Goal: Information Seeking & Learning: Learn about a topic

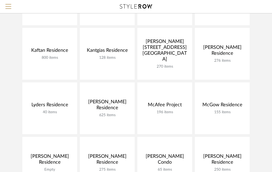
scroll to position [276, 0]
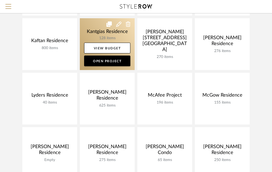
click at [85, 27] on link at bounding box center [107, 44] width 55 height 52
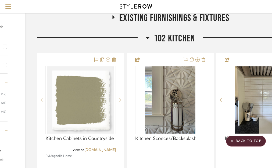
scroll to position [122, 76]
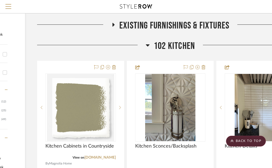
click at [183, 45] on span "102 Kitchen" at bounding box center [174, 46] width 41 height 12
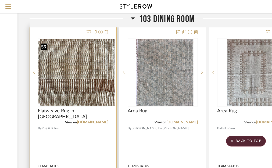
click at [67, 81] on img "0" at bounding box center [77, 72] width 75 height 67
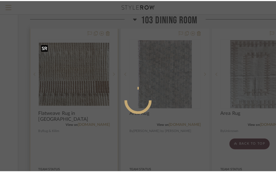
scroll to position [0, 0]
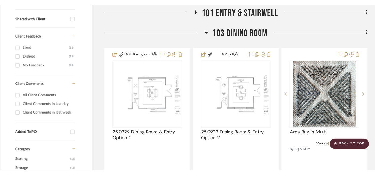
scroll to position [226, 8]
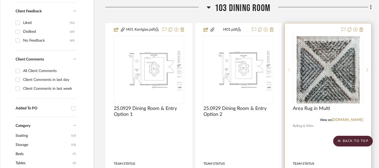
click at [275, 71] on icon at bounding box center [289, 70] width 2 height 4
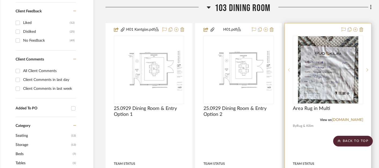
click at [275, 71] on icon at bounding box center [289, 70] width 2 height 4
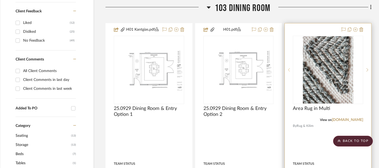
click at [275, 71] on icon at bounding box center [289, 70] width 2 height 4
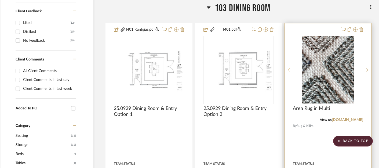
click at [275, 71] on icon at bounding box center [289, 70] width 2 height 4
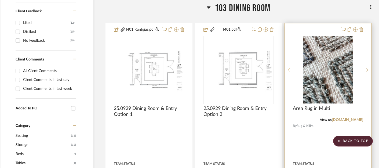
click at [275, 71] on icon at bounding box center [289, 70] width 2 height 4
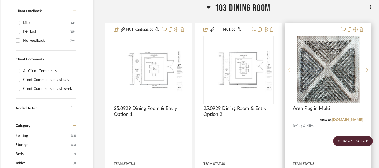
click at [275, 71] on icon at bounding box center [289, 70] width 2 height 4
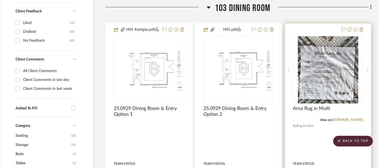
click at [275, 71] on icon at bounding box center [289, 70] width 2 height 4
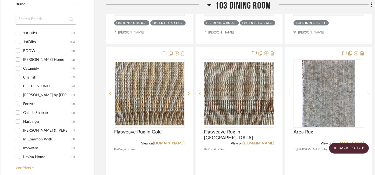
scroll to position [435, 8]
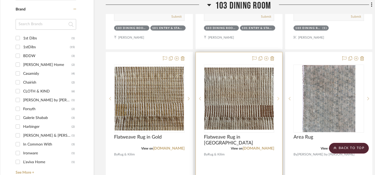
click at [275, 95] on div at bounding box center [278, 99] width 8 height 68
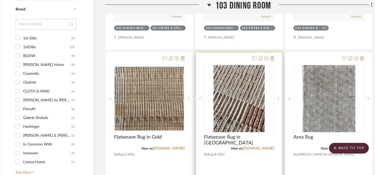
click at [275, 95] on div at bounding box center [278, 99] width 8 height 68
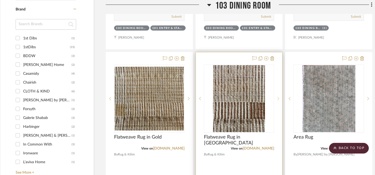
click at [275, 95] on div at bounding box center [278, 99] width 8 height 68
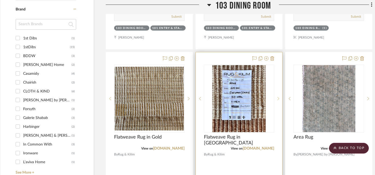
click at [275, 95] on div at bounding box center [278, 99] width 8 height 68
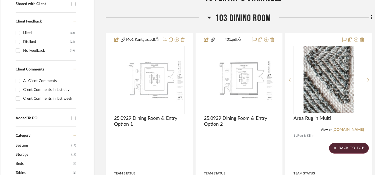
scroll to position [214, 8]
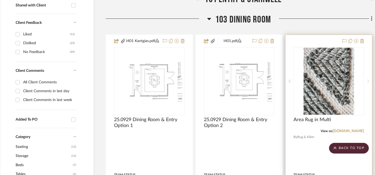
click at [275, 81] on icon at bounding box center [368, 82] width 2 height 4
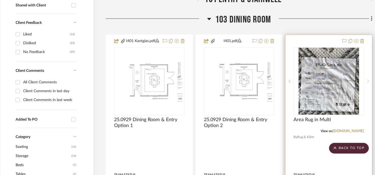
click at [275, 81] on icon at bounding box center [368, 82] width 2 height 4
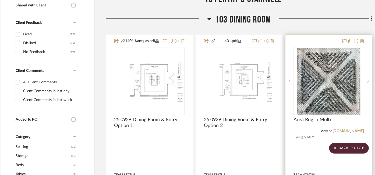
click at [275, 81] on icon at bounding box center [368, 82] width 2 height 4
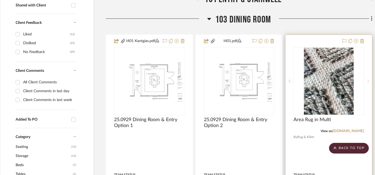
click at [275, 81] on icon at bounding box center [368, 82] width 2 height 4
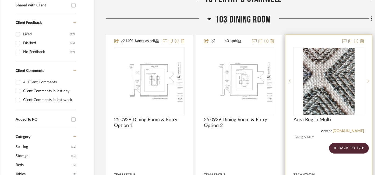
click at [275, 81] on icon at bounding box center [368, 82] width 2 height 4
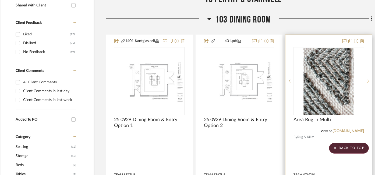
click at [275, 81] on icon at bounding box center [368, 82] width 2 height 4
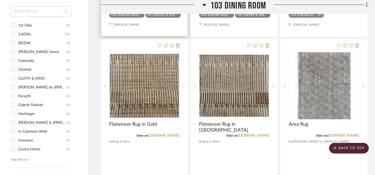
scroll to position [448, 12]
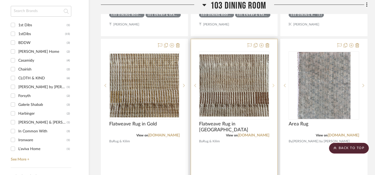
click at [275, 88] on div at bounding box center [273, 86] width 8 height 68
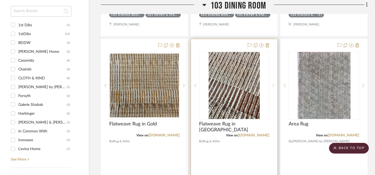
click at [275, 87] on div at bounding box center [273, 86] width 8 height 68
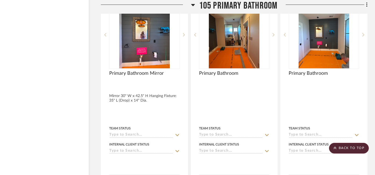
scroll to position [2021, 12]
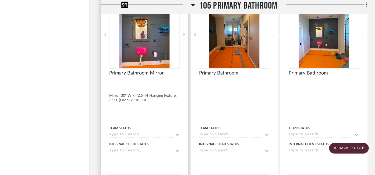
click at [0, 0] on img at bounding box center [0, 0] width 0 height 0
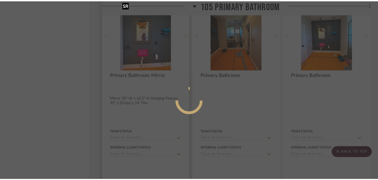
scroll to position [0, 0]
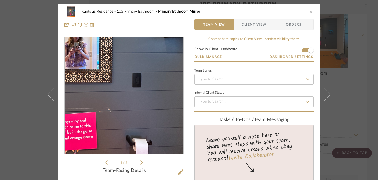
click at [135, 111] on img "0" at bounding box center [123, 95] width 87 height 117
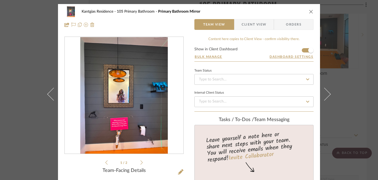
click at [36, 94] on div "Kantgias Residence 105 Primary Bathroom Primary Bathroom Mirror Team View Clien…" at bounding box center [189, 90] width 378 height 180
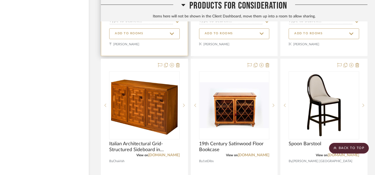
scroll to position [3707, 12]
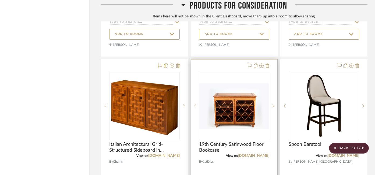
click at [272, 105] on sr-next-btn at bounding box center [273, 106] width 8 height 4
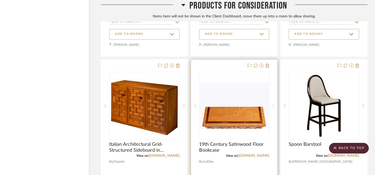
click at [272, 106] on sr-next-btn at bounding box center [273, 106] width 8 height 4
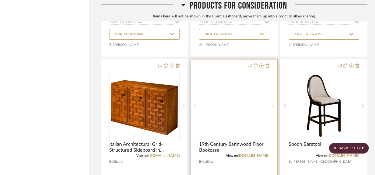
click at [272, 106] on sr-next-btn at bounding box center [273, 106] width 8 height 4
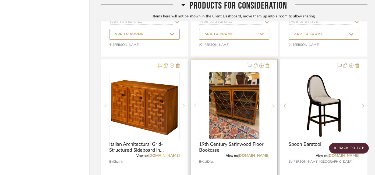
click at [274, 107] on icon at bounding box center [273, 106] width 2 height 4
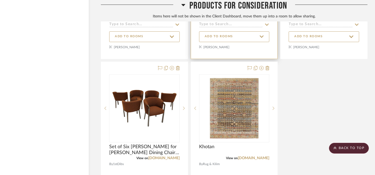
scroll to position [3914, 12]
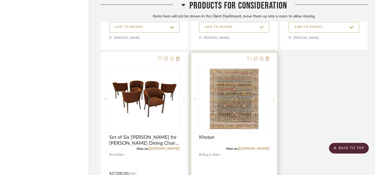
click at [274, 101] on icon at bounding box center [273, 99] width 2 height 4
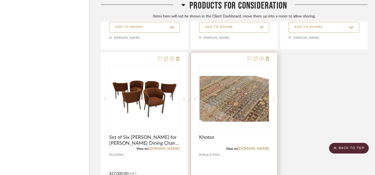
click at [274, 101] on icon at bounding box center [273, 99] width 2 height 4
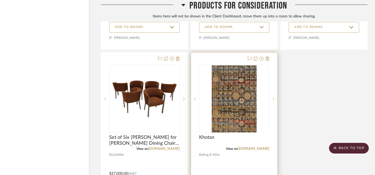
click at [274, 101] on icon at bounding box center [273, 99] width 2 height 4
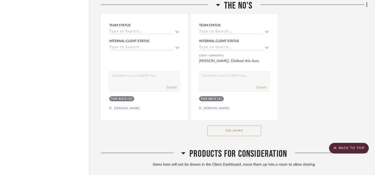
scroll to position [3459, 12]
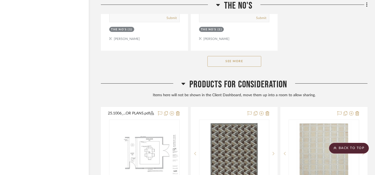
click at [244, 59] on button "See More" at bounding box center [234, 61] width 54 height 11
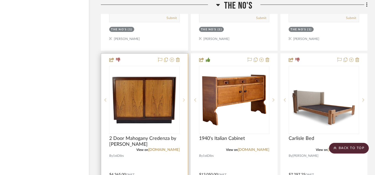
click at [182, 98] on sr-next-btn at bounding box center [183, 100] width 8 height 4
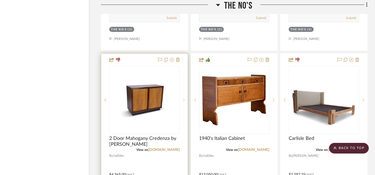
click at [182, 98] on sr-next-btn at bounding box center [183, 100] width 8 height 4
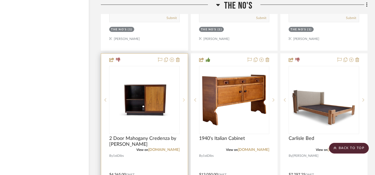
click at [182, 98] on sr-next-btn at bounding box center [183, 100] width 8 height 4
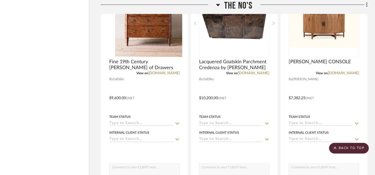
scroll to position [2986, 12]
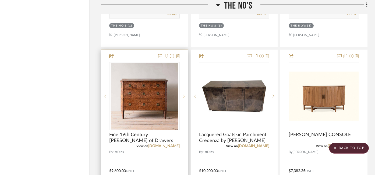
click at [184, 95] on icon at bounding box center [184, 97] width 2 height 4
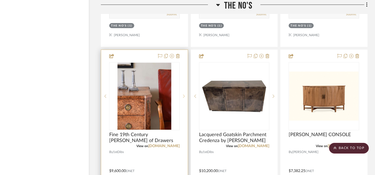
click at [184, 95] on icon at bounding box center [184, 97] width 2 height 4
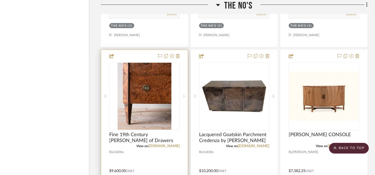
click at [184, 95] on icon at bounding box center [184, 97] width 2 height 4
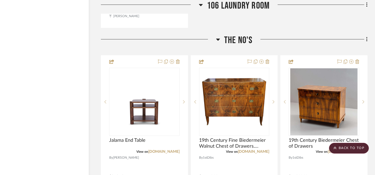
scroll to position [2743, 12]
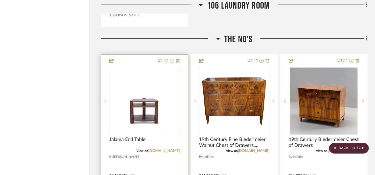
click at [184, 99] on icon at bounding box center [184, 101] width 2 height 4
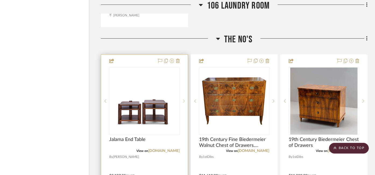
click at [184, 99] on icon at bounding box center [184, 101] width 2 height 4
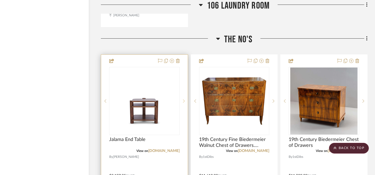
click at [184, 99] on icon at bounding box center [184, 101] width 2 height 4
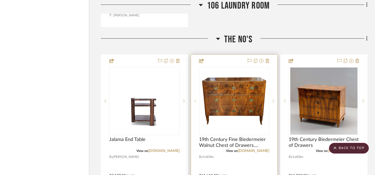
click at [196, 99] on sr-prev-btn at bounding box center [195, 101] width 8 height 4
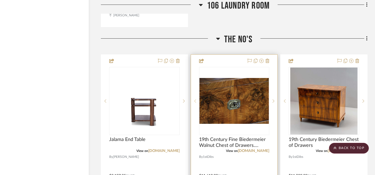
click at [196, 99] on sr-prev-btn at bounding box center [195, 101] width 8 height 4
